Goal: Task Accomplishment & Management: Manage account settings

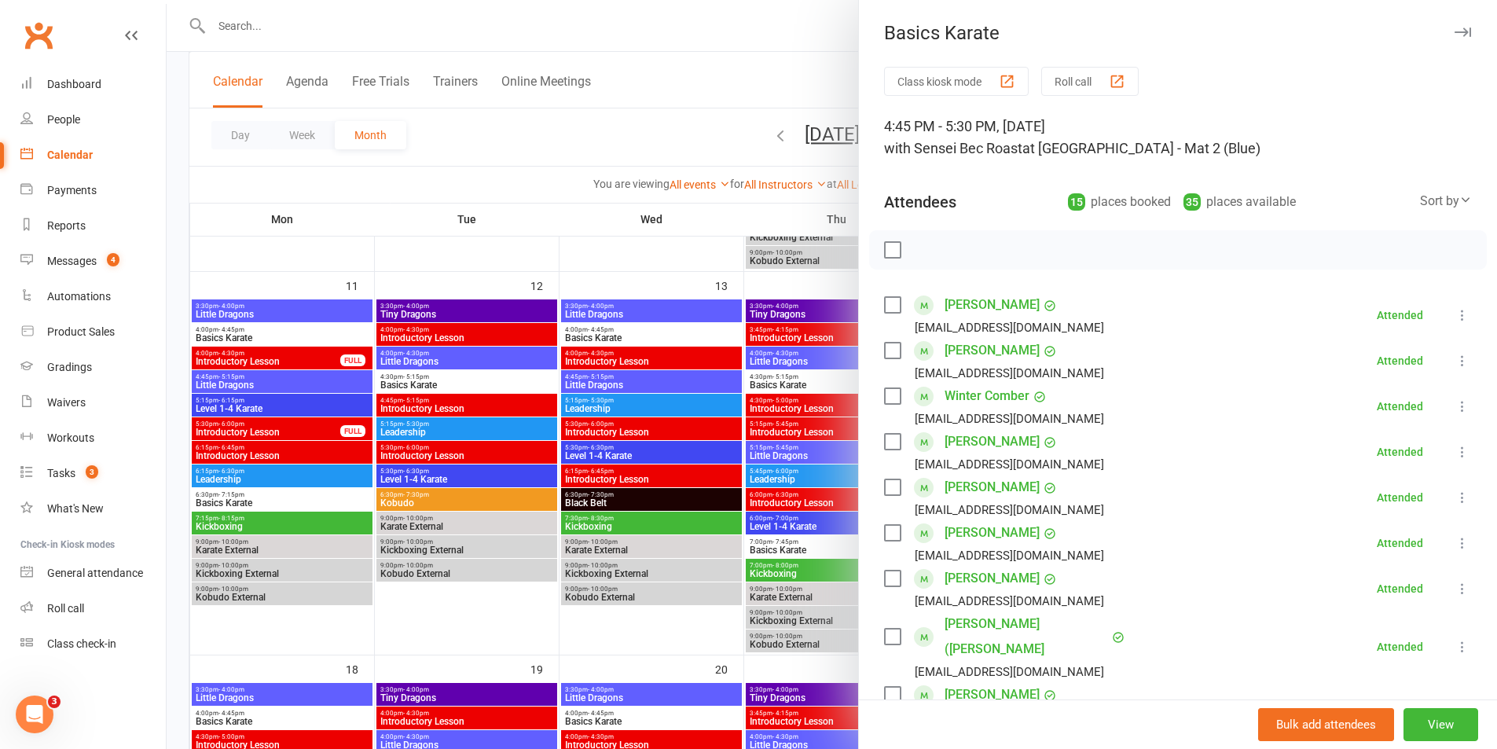
click at [606, 35] on div at bounding box center [832, 374] width 1330 height 749
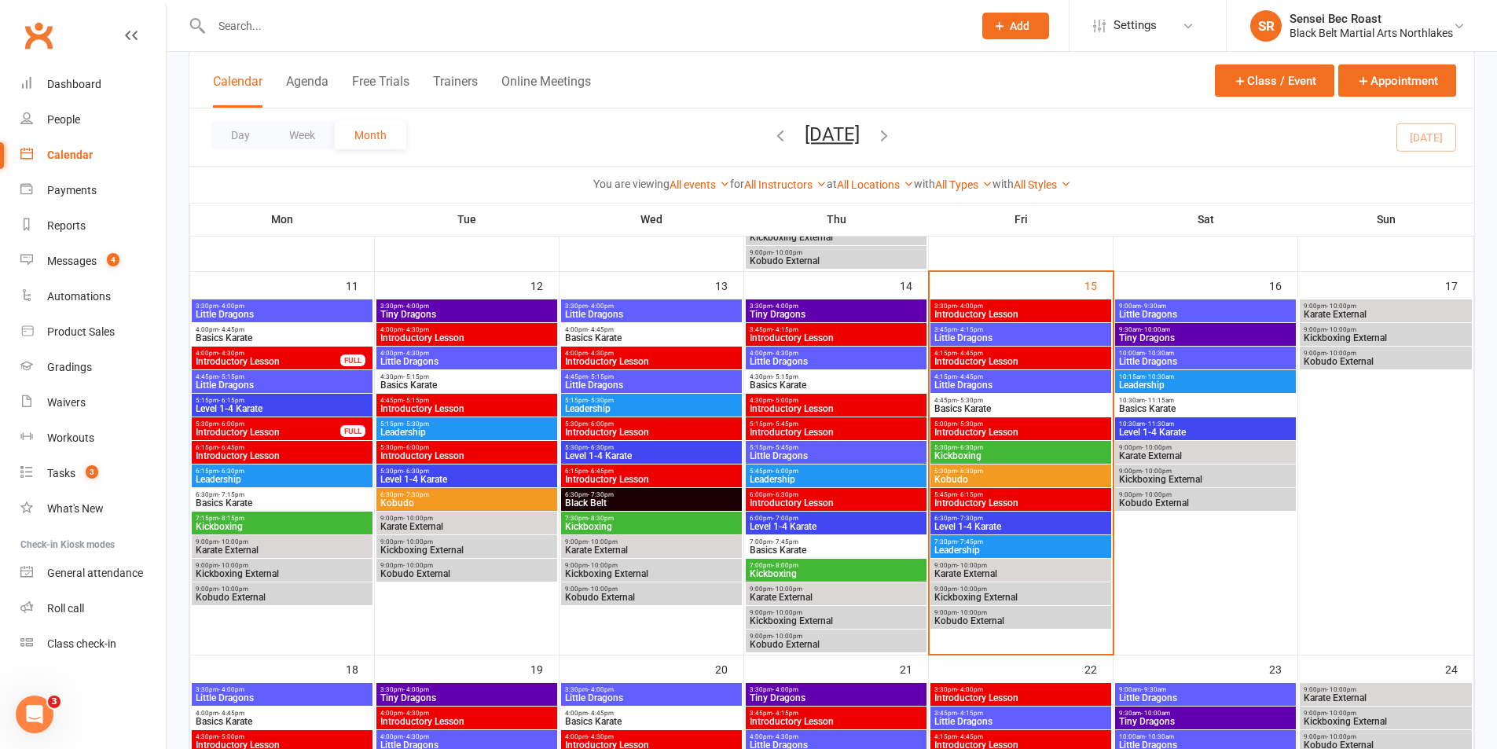
click at [606, 32] on input "text" at bounding box center [584, 26] width 755 height 22
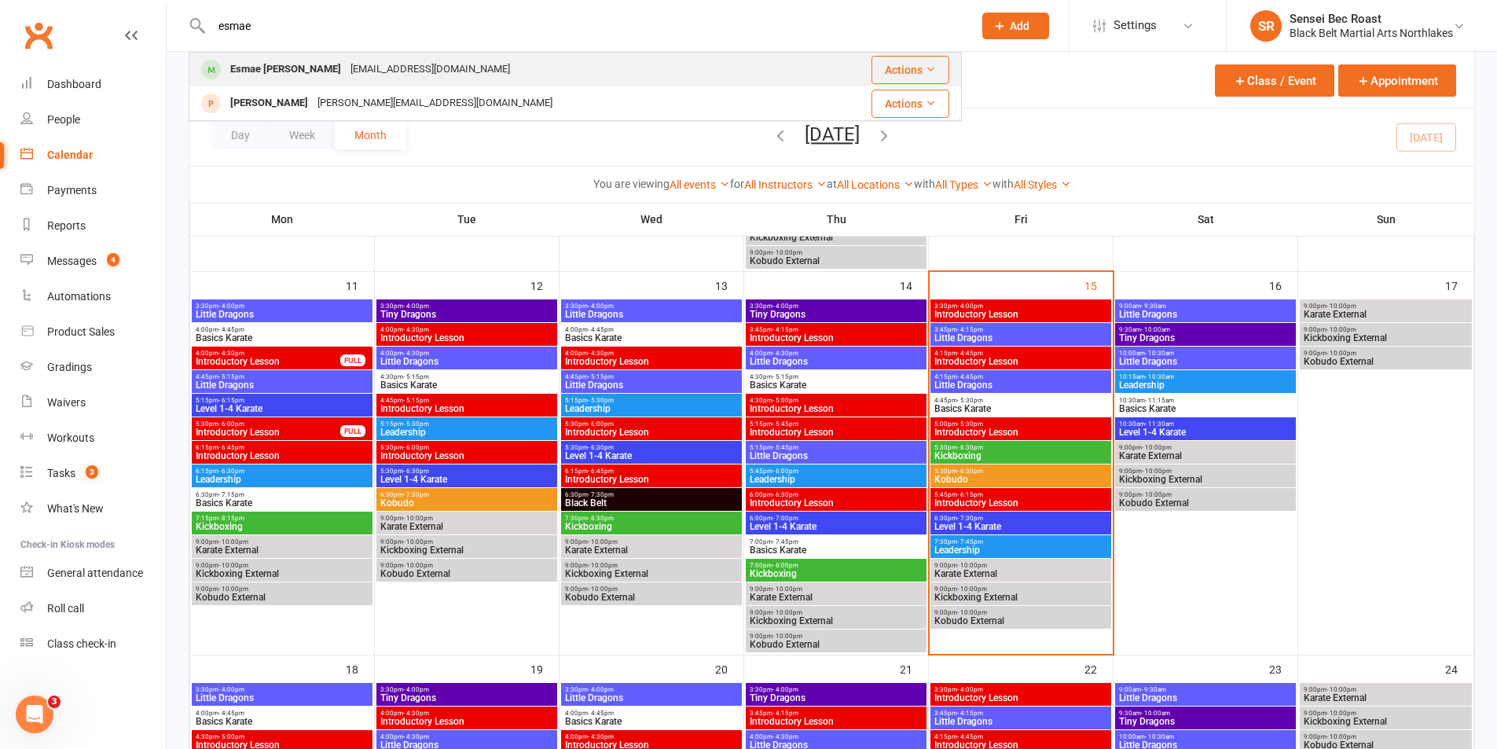
type input "esmae"
click at [585, 74] on div "Esmae Albright [EMAIL_ADDRESS][DOMAIN_NAME]" at bounding box center [500, 69] width 620 height 32
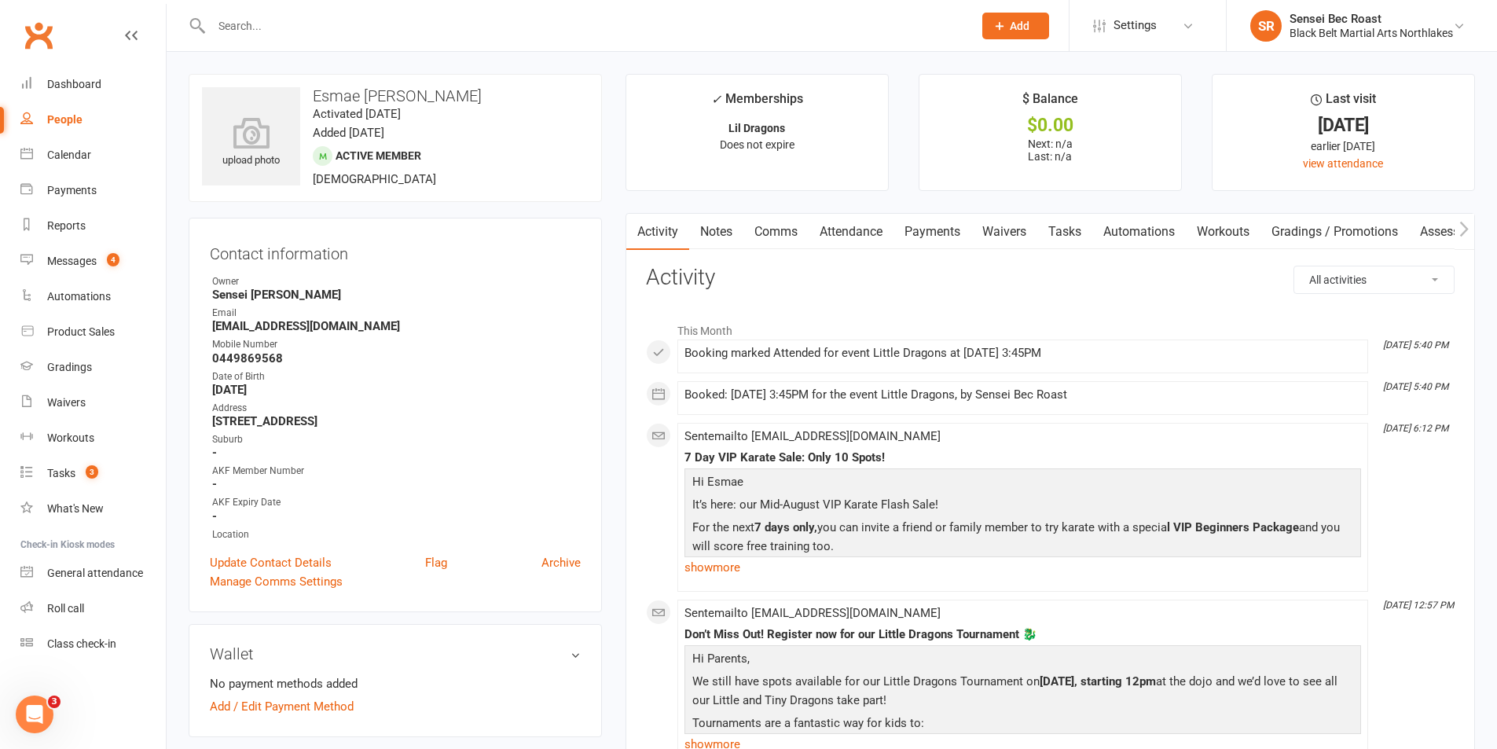
click at [940, 229] on link "Payments" at bounding box center [932, 232] width 78 height 36
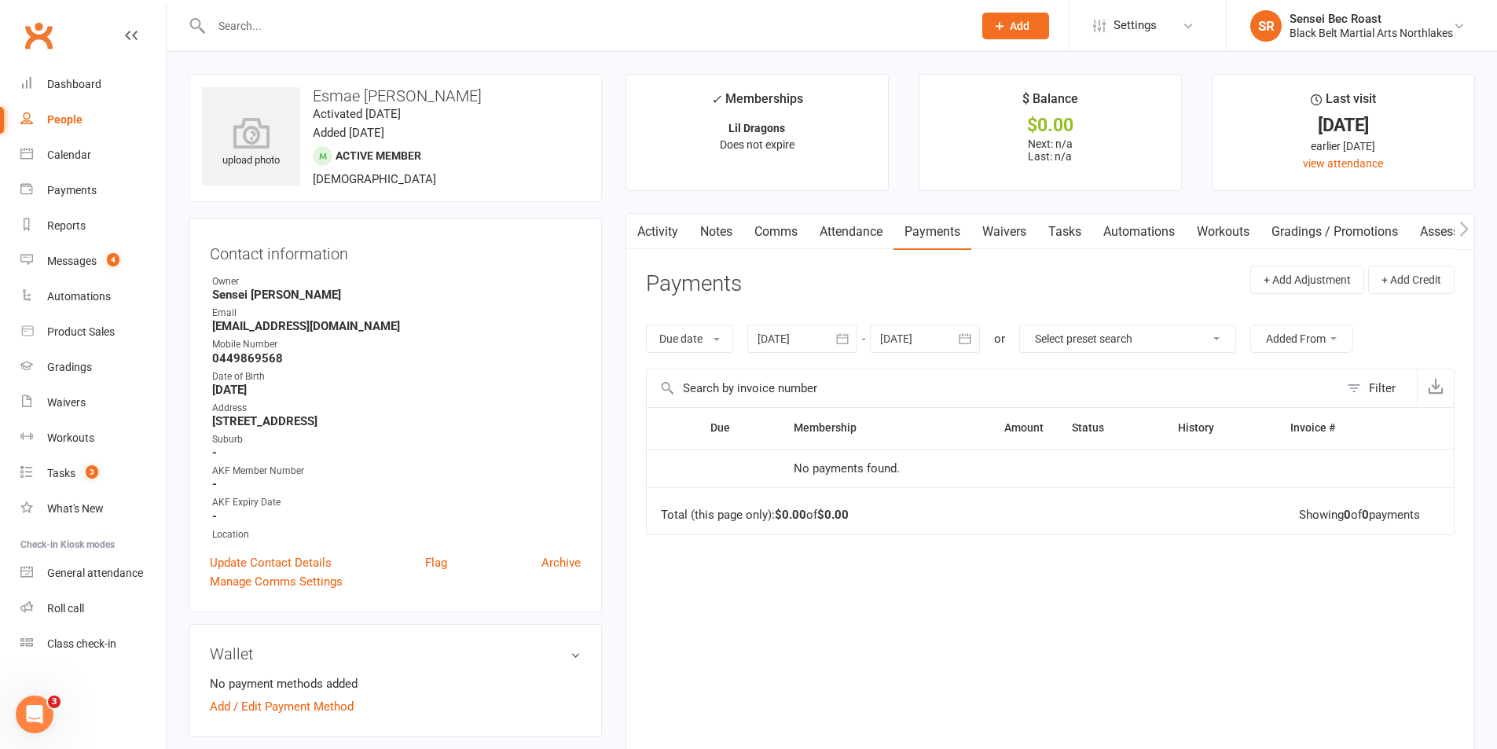
click at [816, 336] on div at bounding box center [802, 339] width 110 height 28
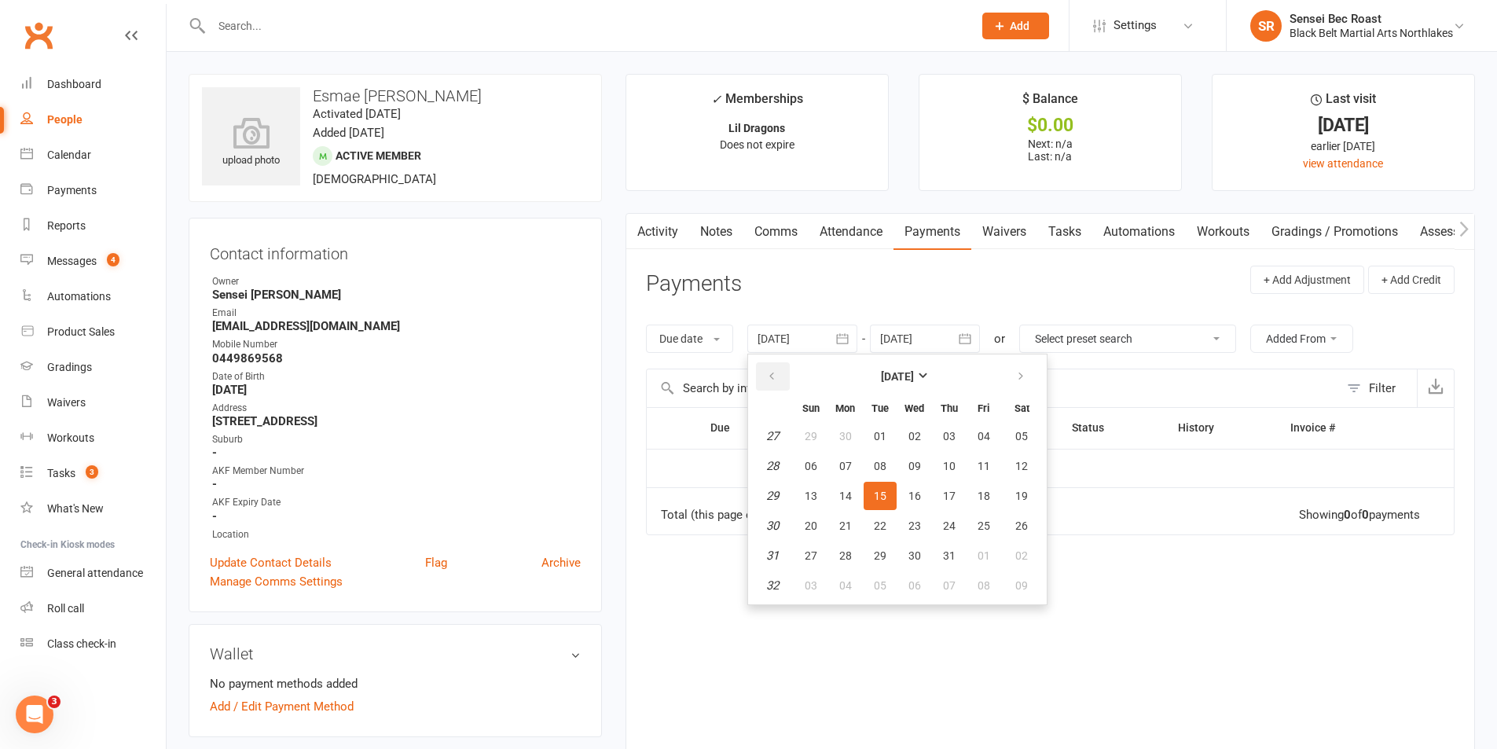
click at [777, 371] on icon "button" at bounding box center [771, 376] width 11 height 13
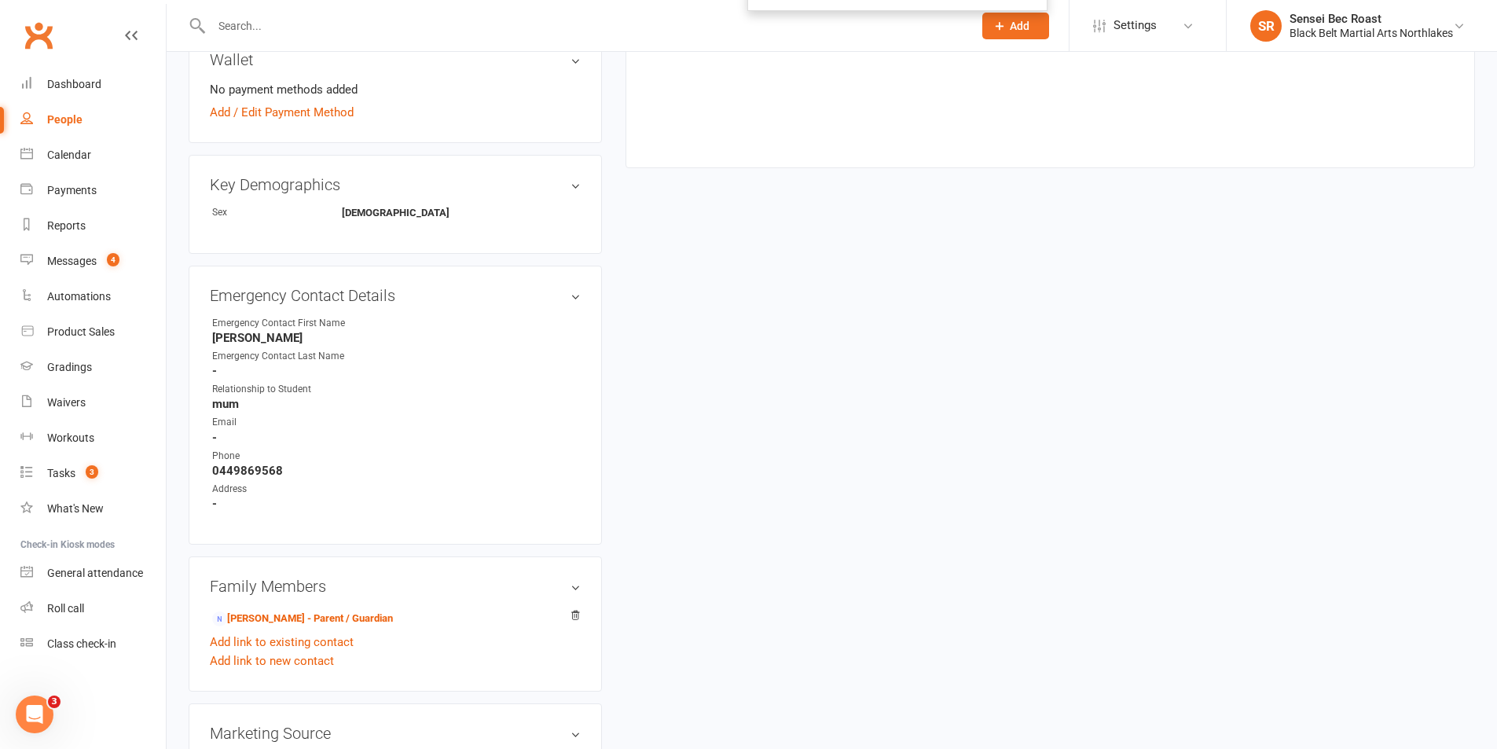
scroll to position [707, 0]
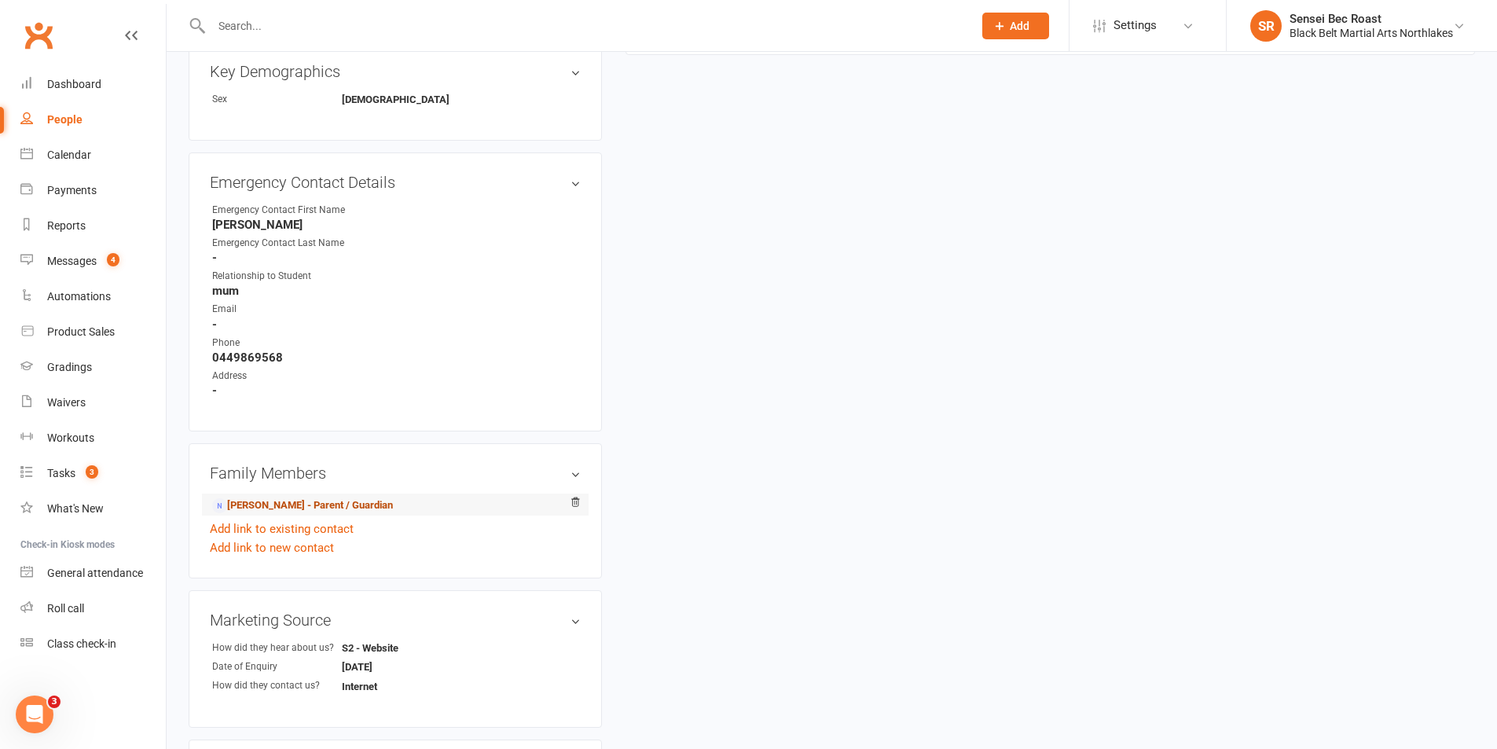
click at [344, 504] on link "[PERSON_NAME] - Parent / Guardian" at bounding box center [302, 505] width 181 height 17
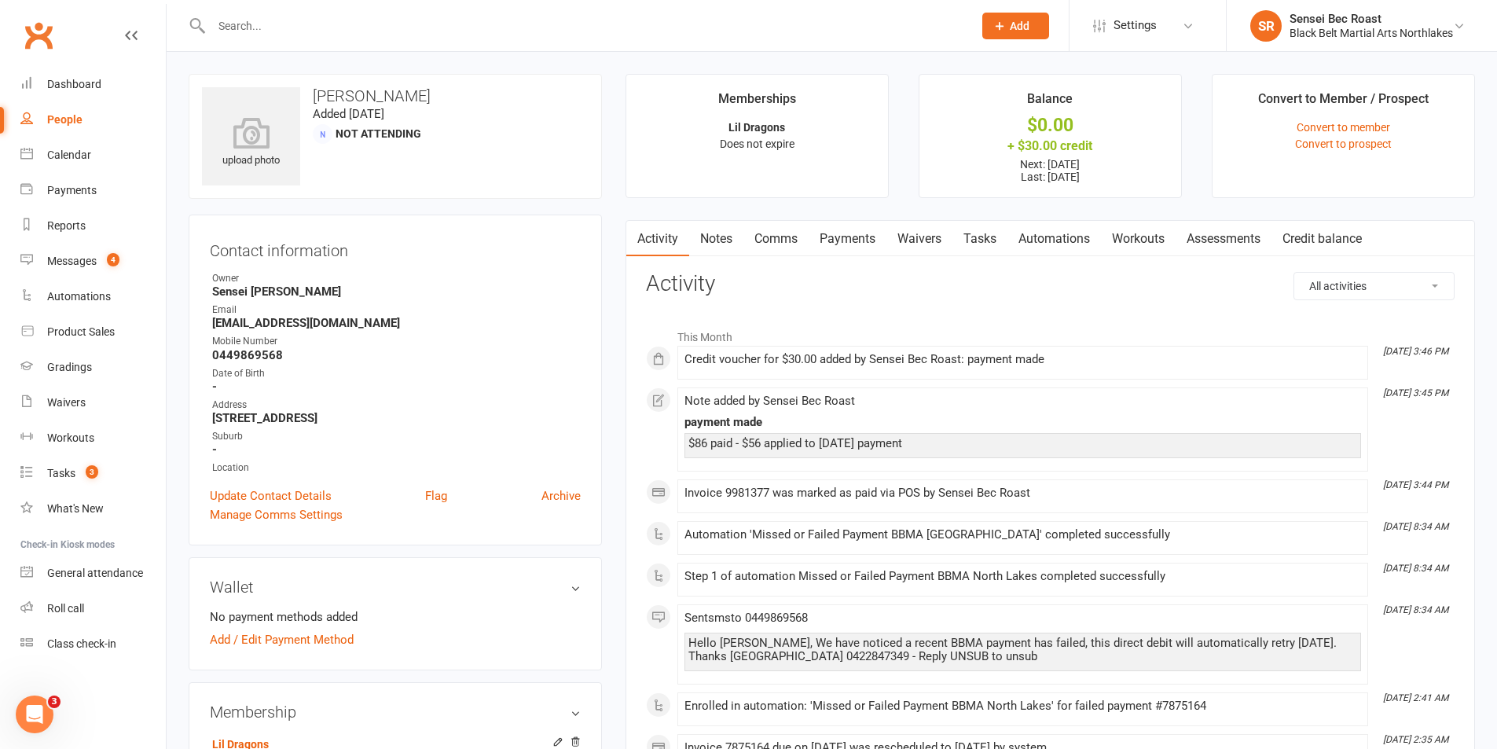
click at [845, 239] on link "Payments" at bounding box center [848, 239] width 78 height 36
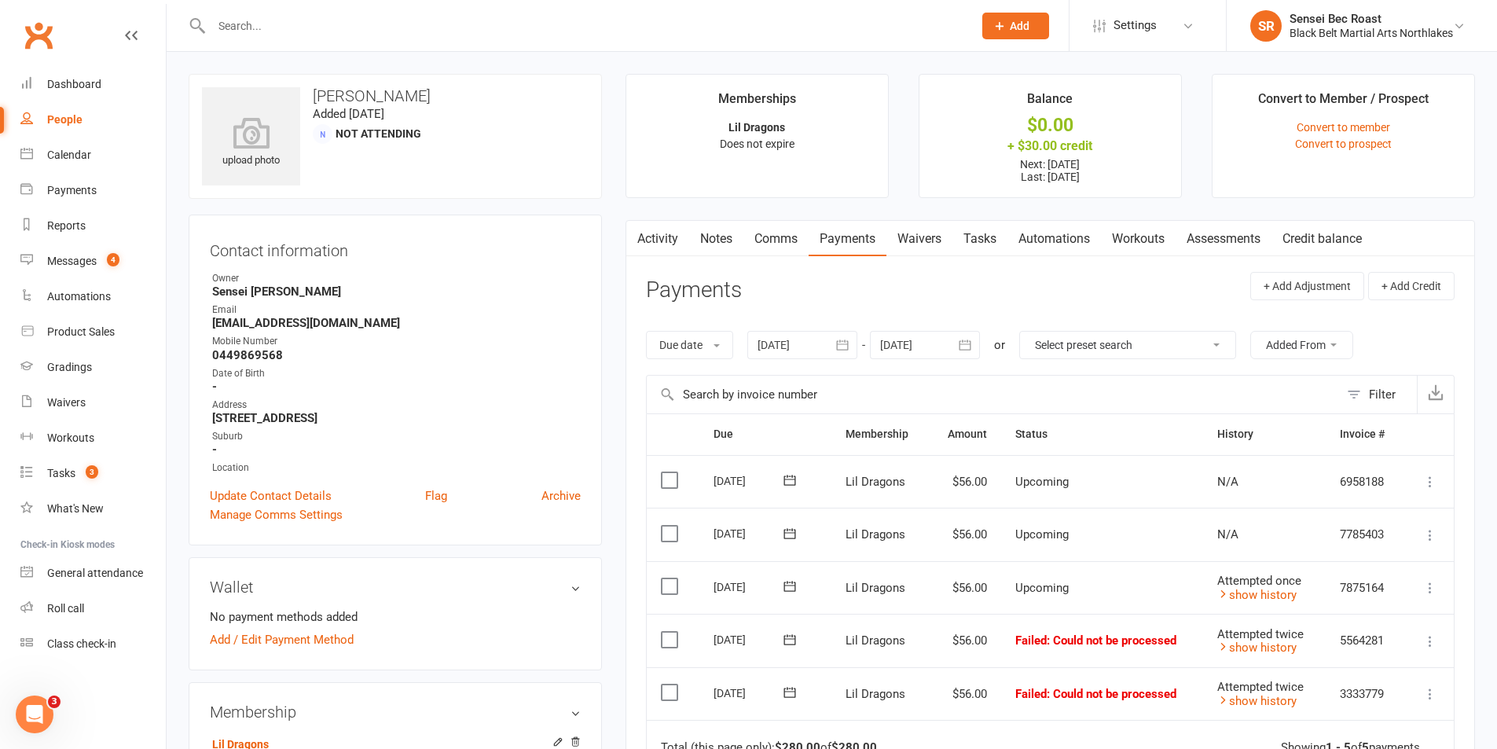
click at [810, 343] on div at bounding box center [802, 345] width 110 height 28
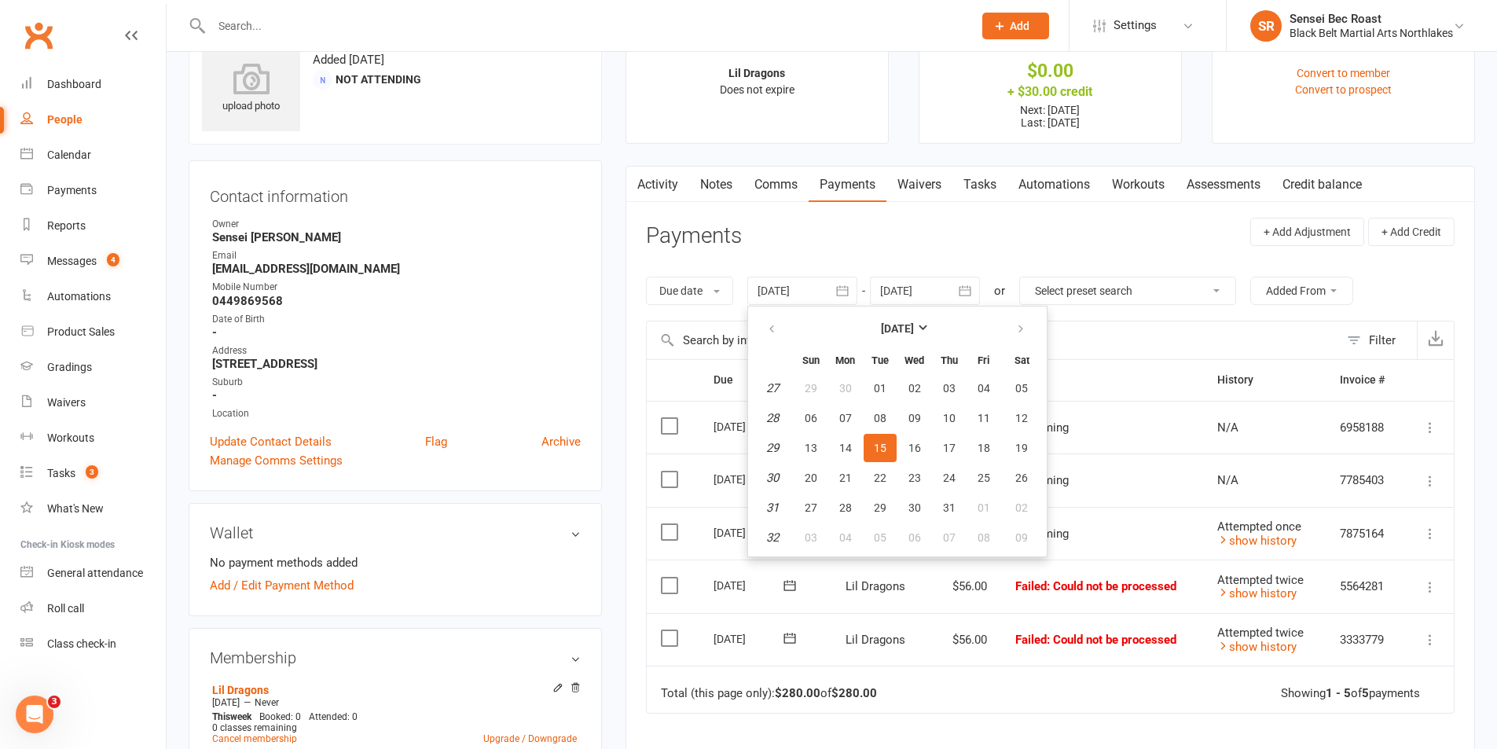
scroll to position [79, 0]
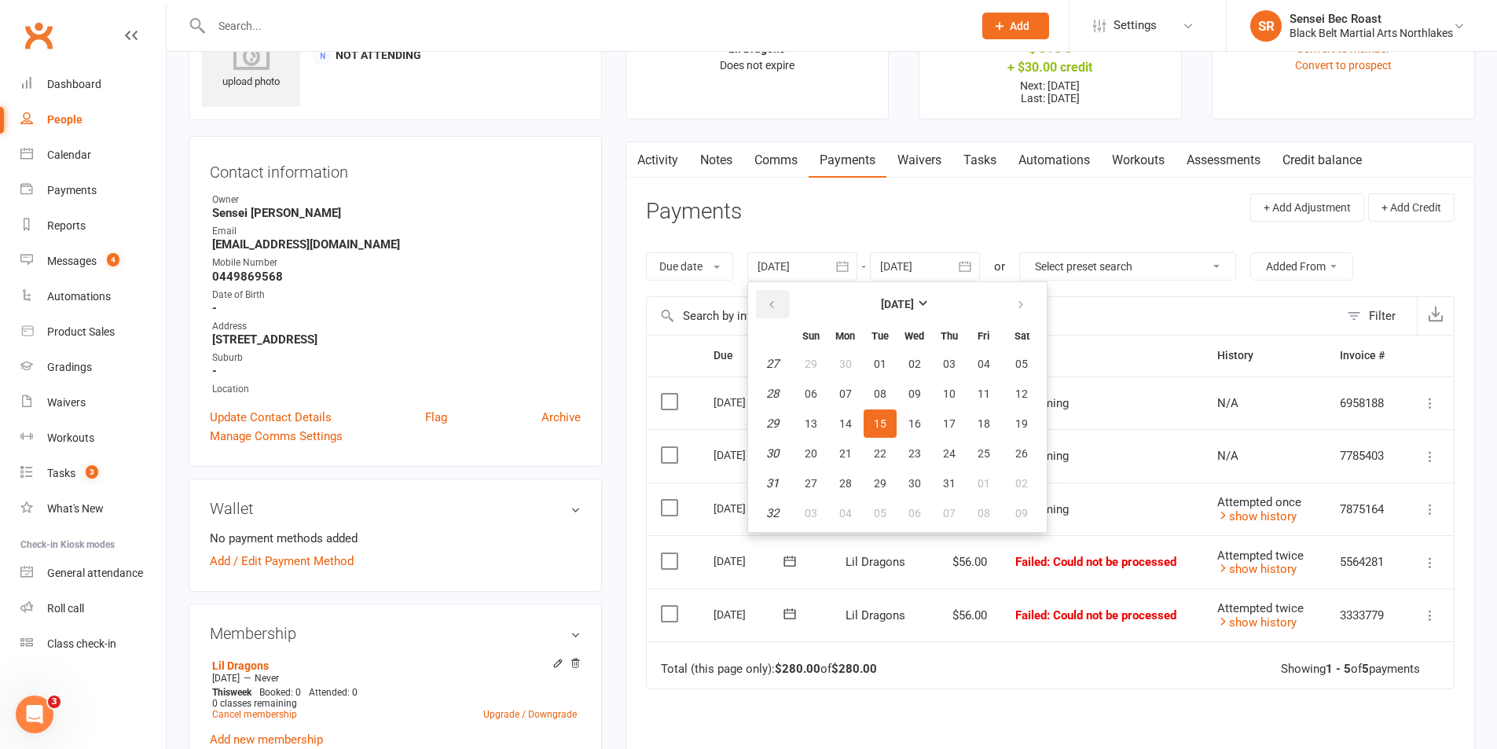
click at [775, 311] on button "button" at bounding box center [773, 304] width 34 height 28
click at [846, 368] on span "02" at bounding box center [845, 364] width 13 height 13
type input "[DATE]"
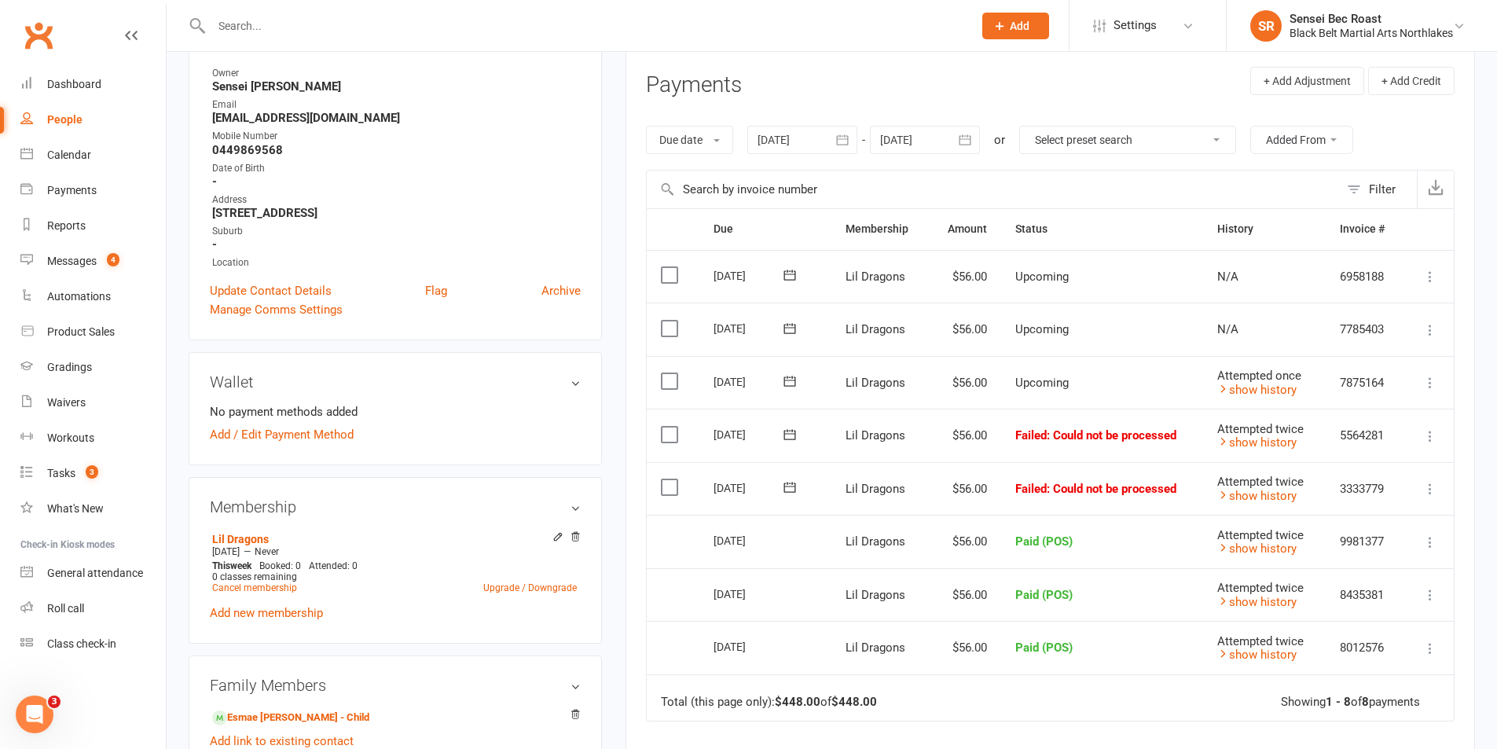
scroll to position [314, 0]
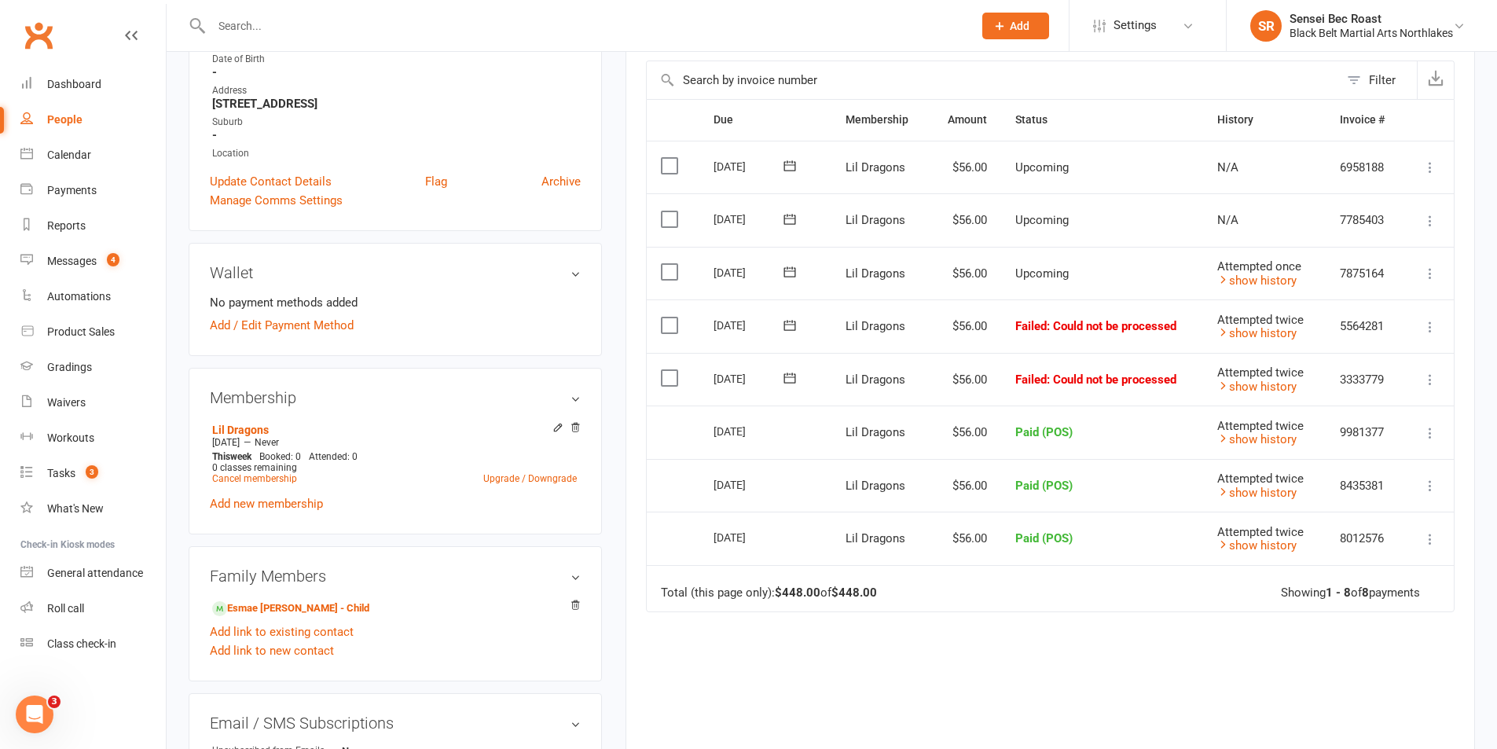
click at [1429, 273] on icon at bounding box center [1430, 274] width 16 height 16
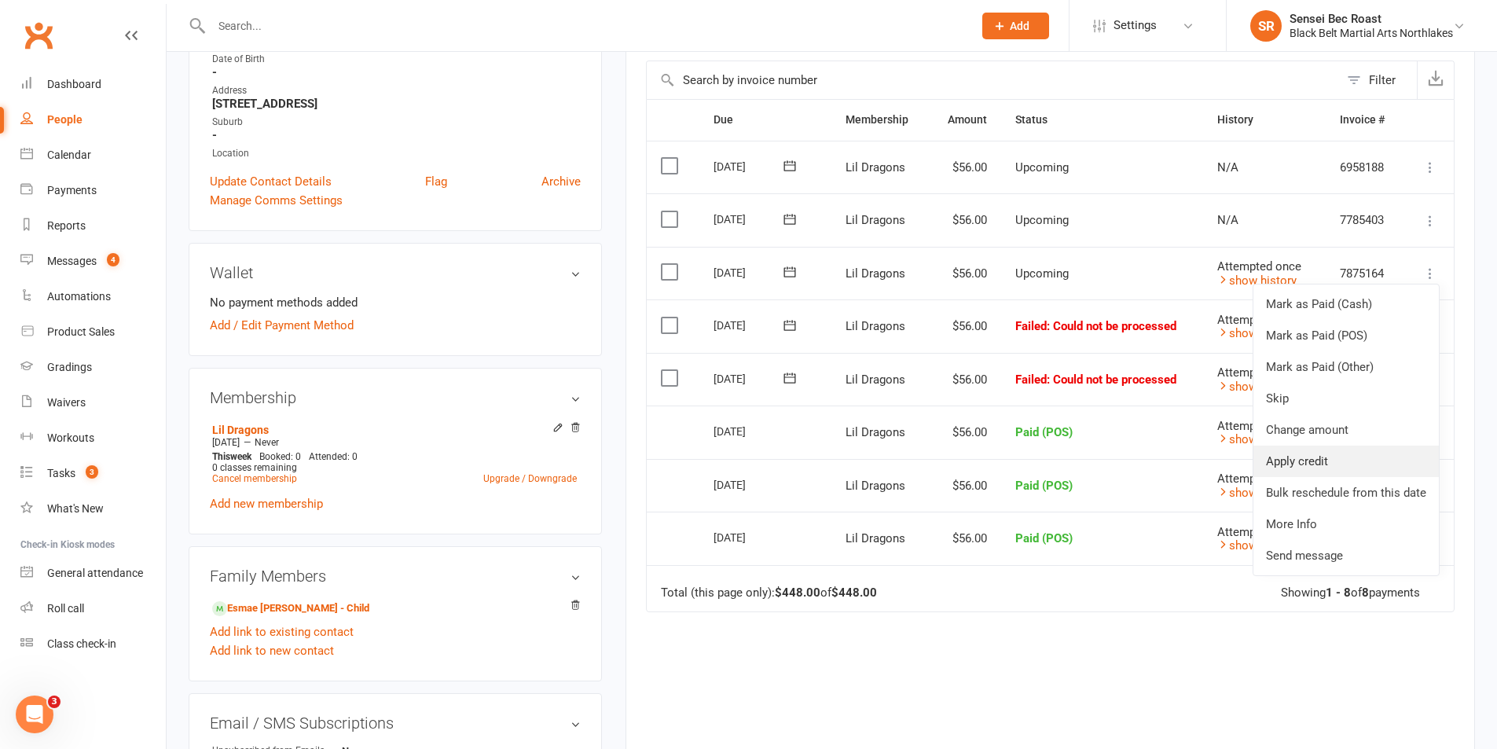
click at [1327, 463] on link "Apply credit" at bounding box center [1345, 461] width 185 height 31
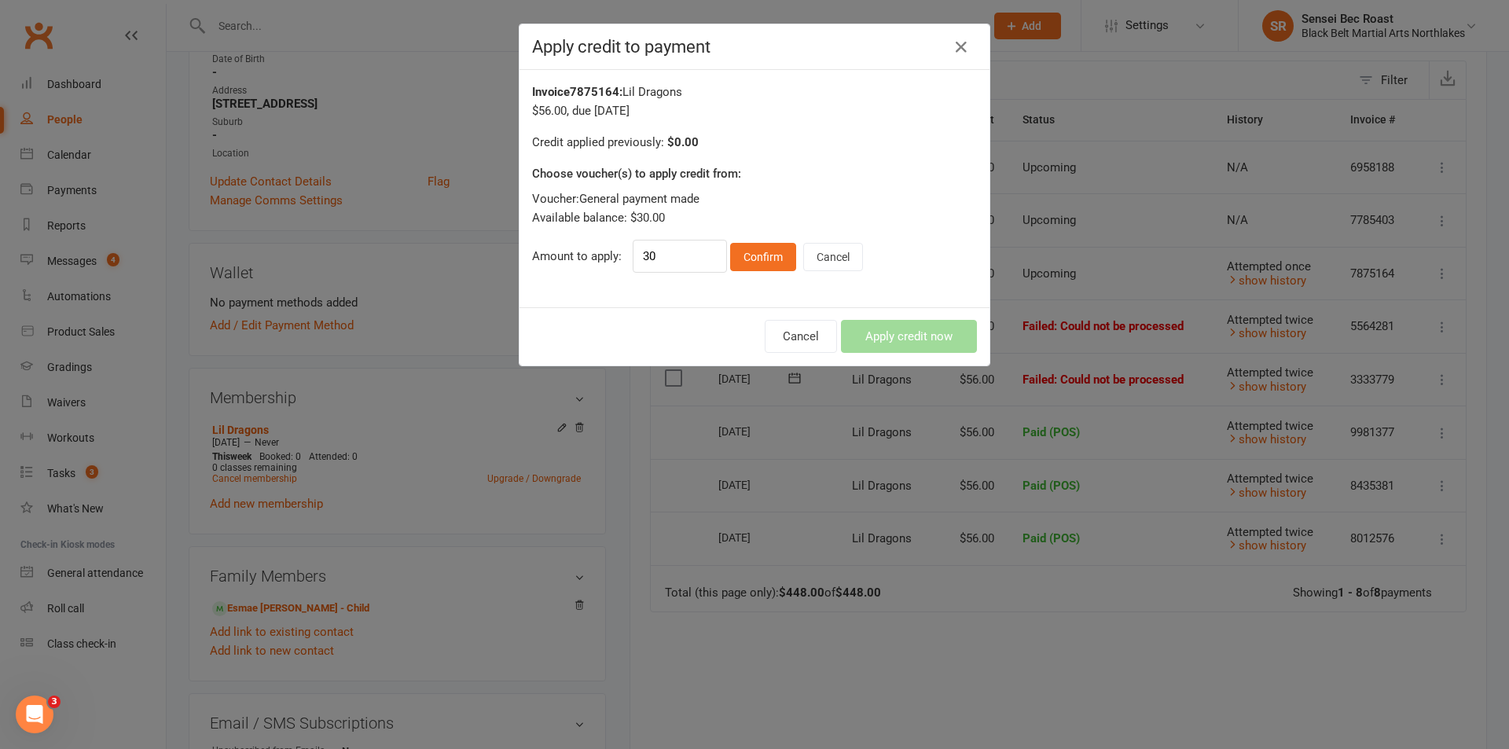
click at [905, 346] on div "Cancel Apply credit now" at bounding box center [754, 336] width 470 height 58
click at [757, 248] on button "Confirm" at bounding box center [763, 257] width 66 height 28
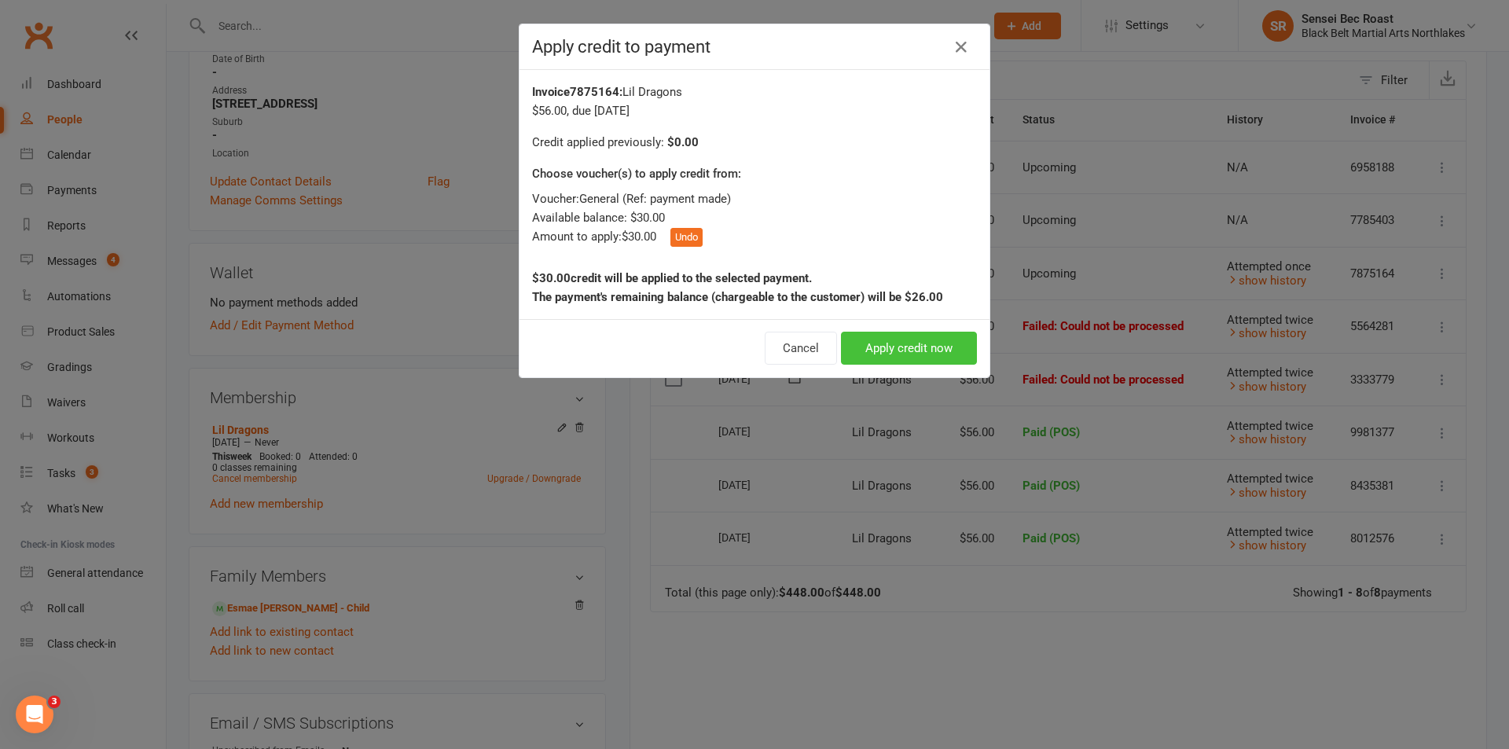
click at [868, 342] on button "Apply credit now" at bounding box center [909, 348] width 136 height 33
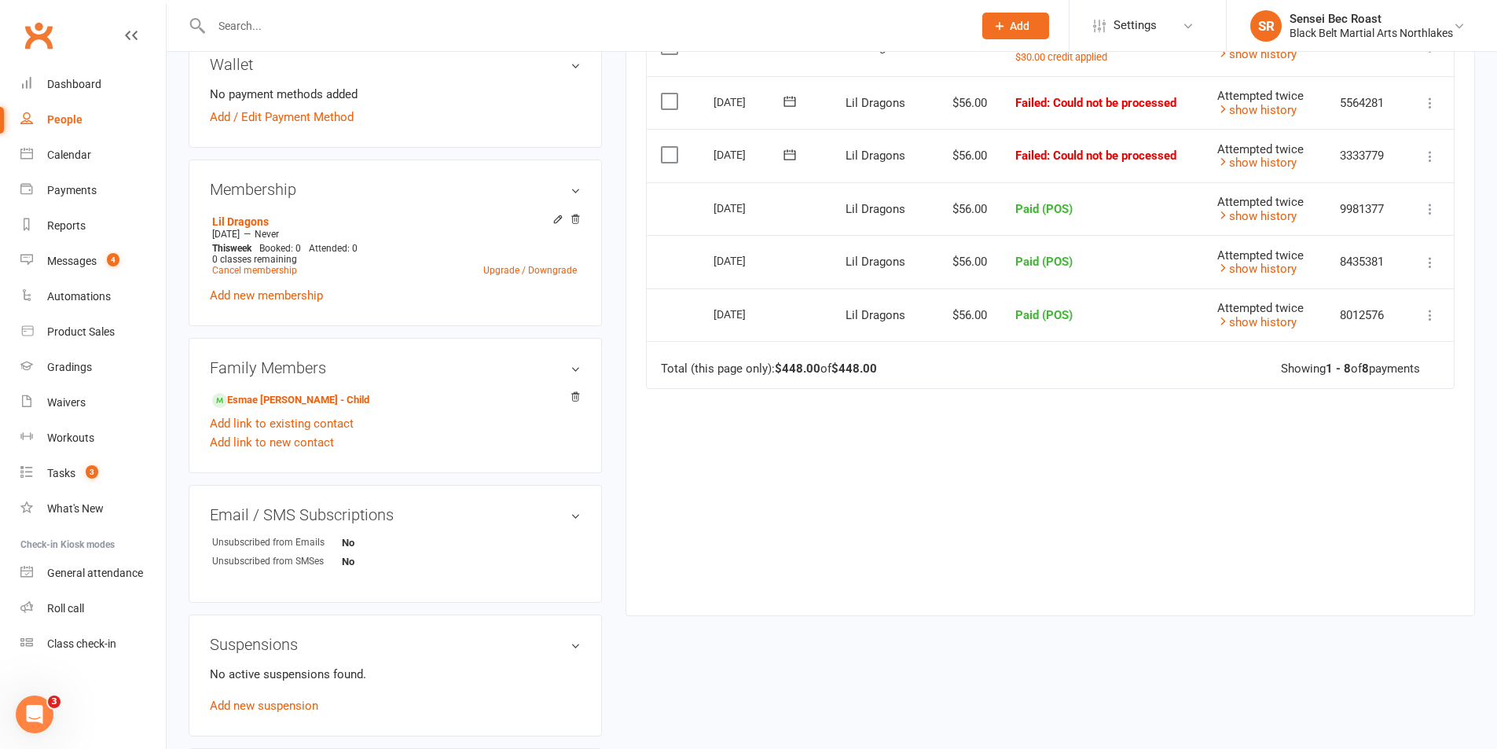
scroll to position [550, 0]
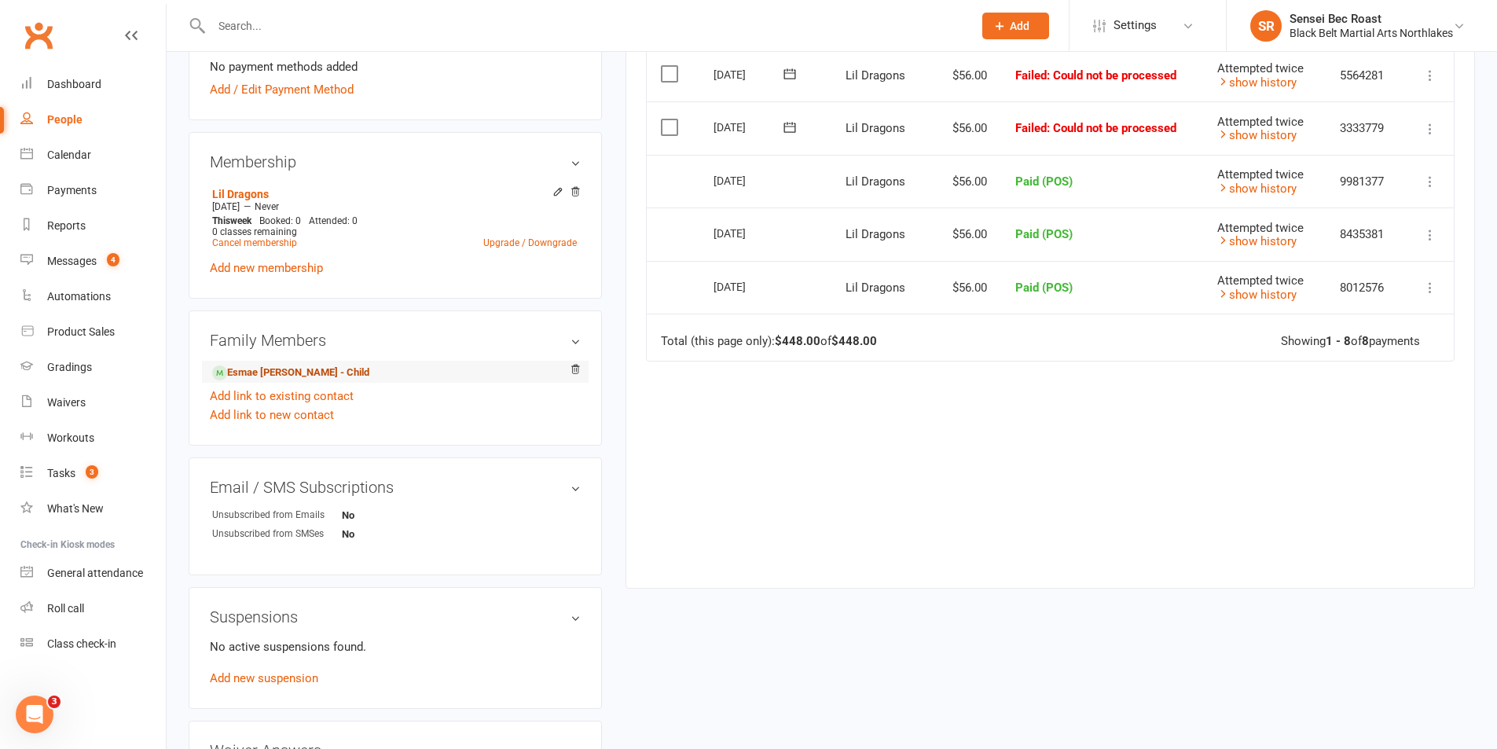
click at [264, 372] on link "Esmae [PERSON_NAME] - Child" at bounding box center [290, 373] width 157 height 17
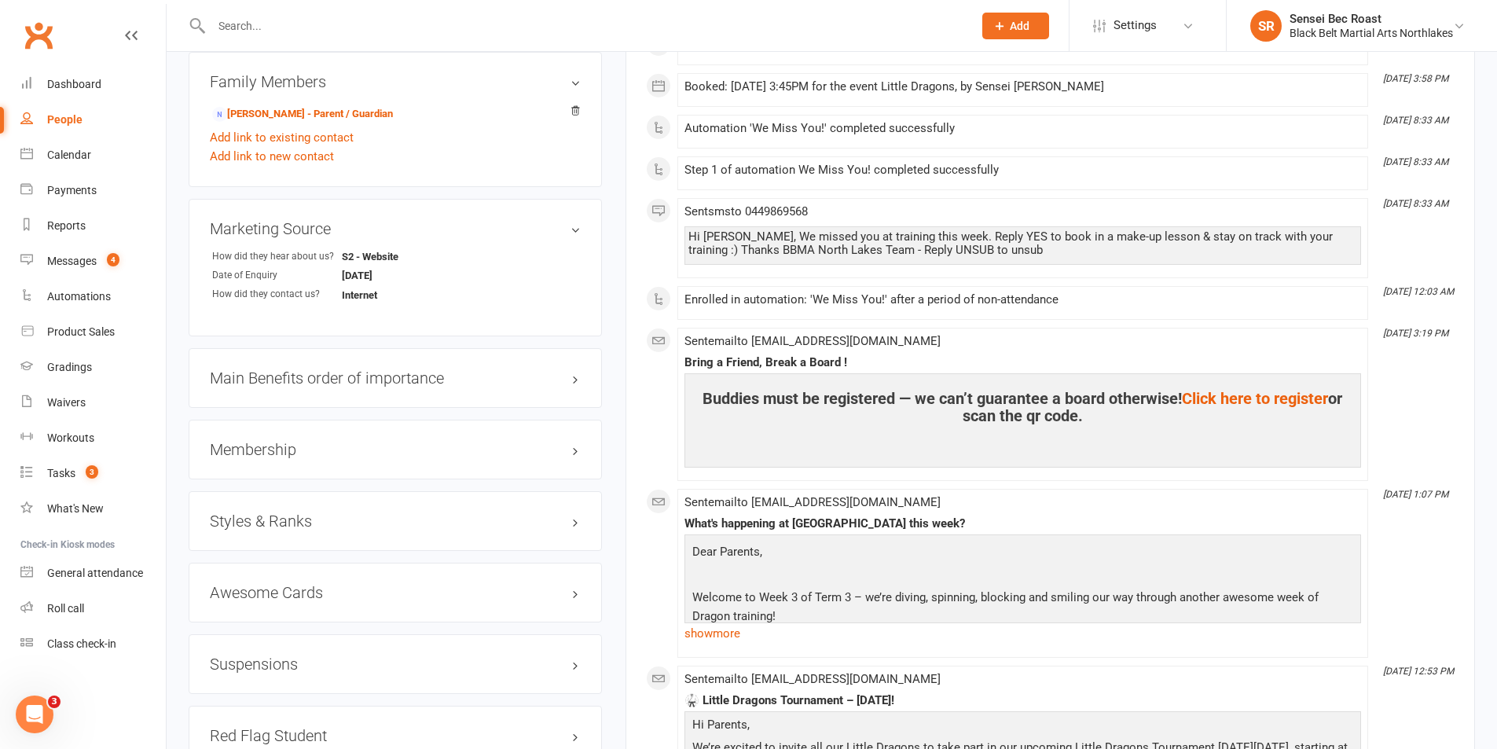
scroll to position [1100, 0]
click at [272, 455] on h3 "Membership" at bounding box center [395, 447] width 371 height 17
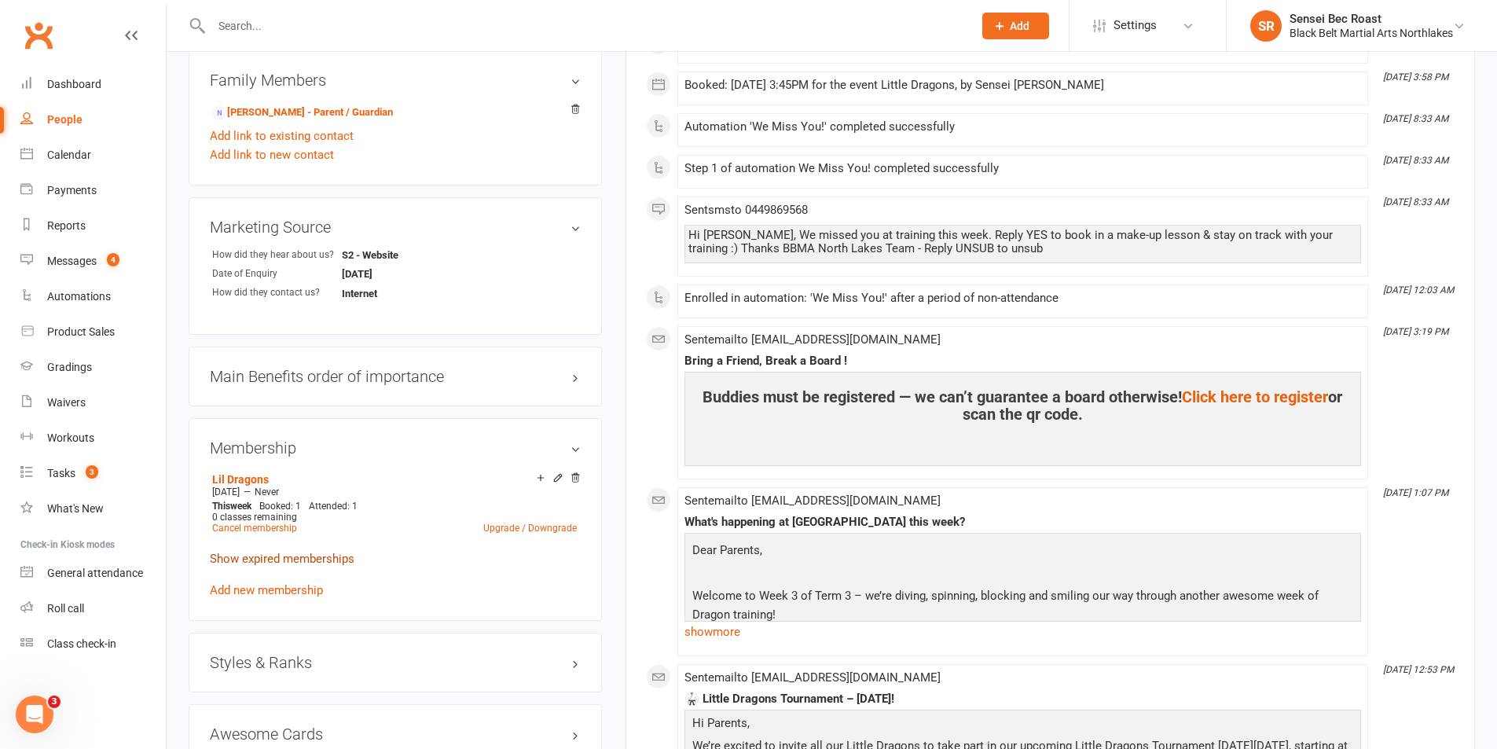
click at [322, 562] on link "Show expired memberships" at bounding box center [282, 559] width 145 height 14
